Goal: Book appointment/travel/reservation

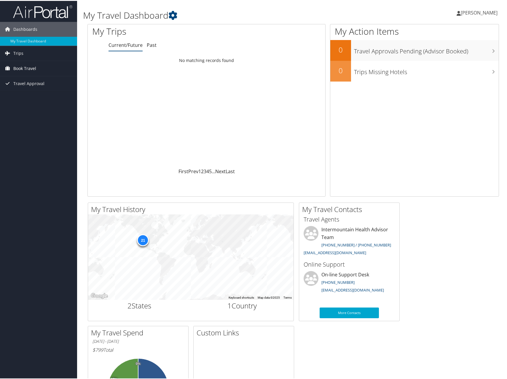
click at [21, 68] on span "Book Travel" at bounding box center [24, 67] width 23 height 15
click at [37, 96] on link "Book/Manage Online Trips" at bounding box center [38, 97] width 77 height 9
